Goal: Register for event/course

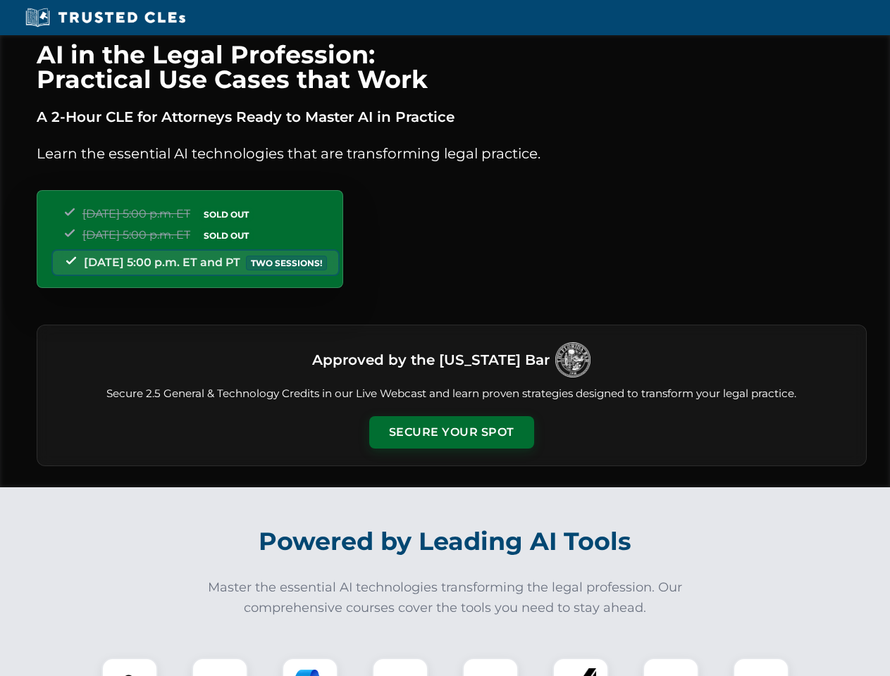
click at [451, 432] on button "Secure Your Spot" at bounding box center [451, 432] width 165 height 32
click at [130, 667] on img at bounding box center [129, 686] width 41 height 41
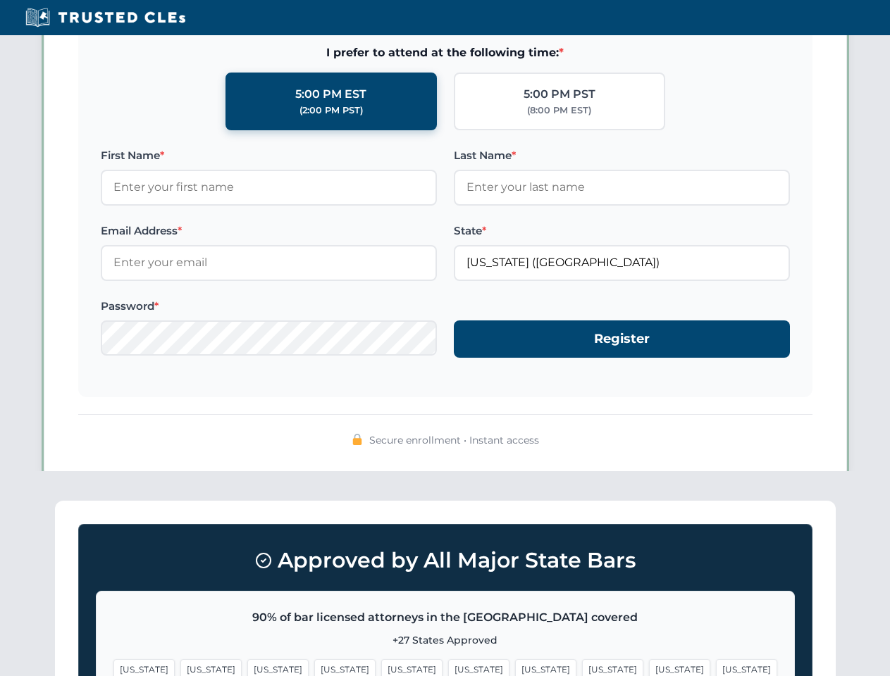
click at [515, 667] on span "[US_STATE]" at bounding box center [545, 669] width 61 height 20
click at [649, 667] on span "[US_STATE]" at bounding box center [679, 669] width 61 height 20
